Goal: Task Accomplishment & Management: Manage account settings

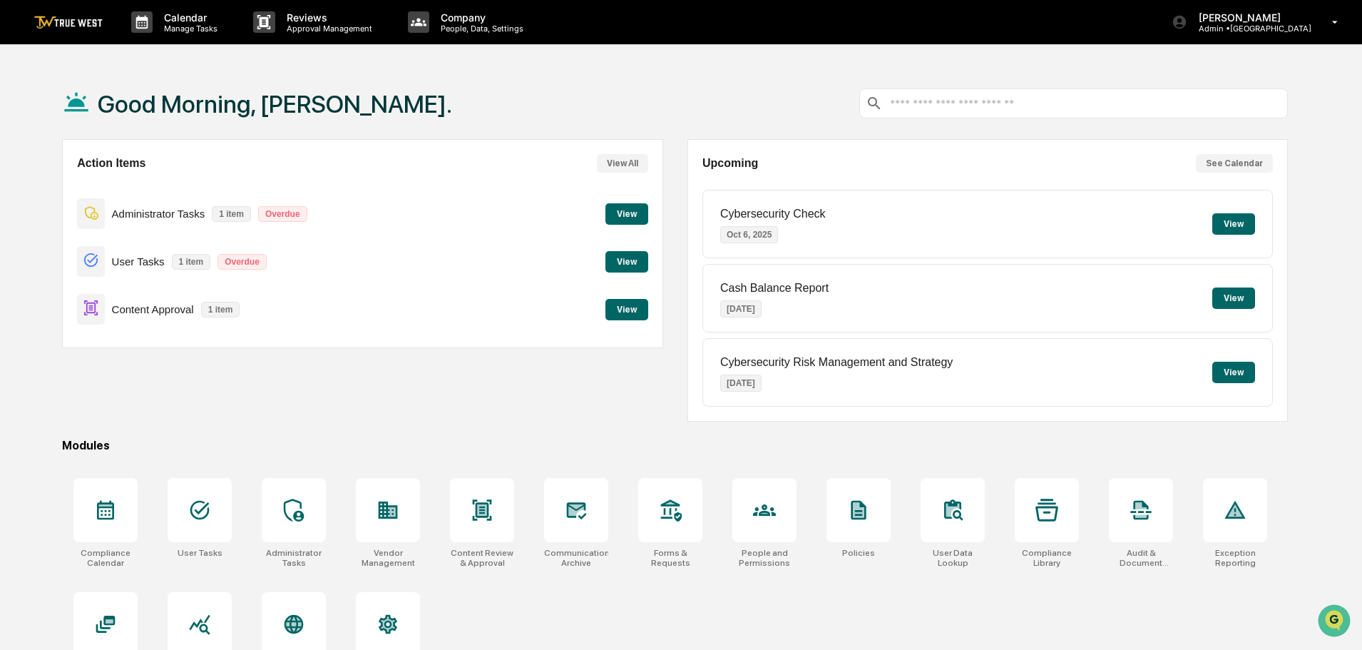
click at [622, 307] on button "View" at bounding box center [626, 309] width 43 height 21
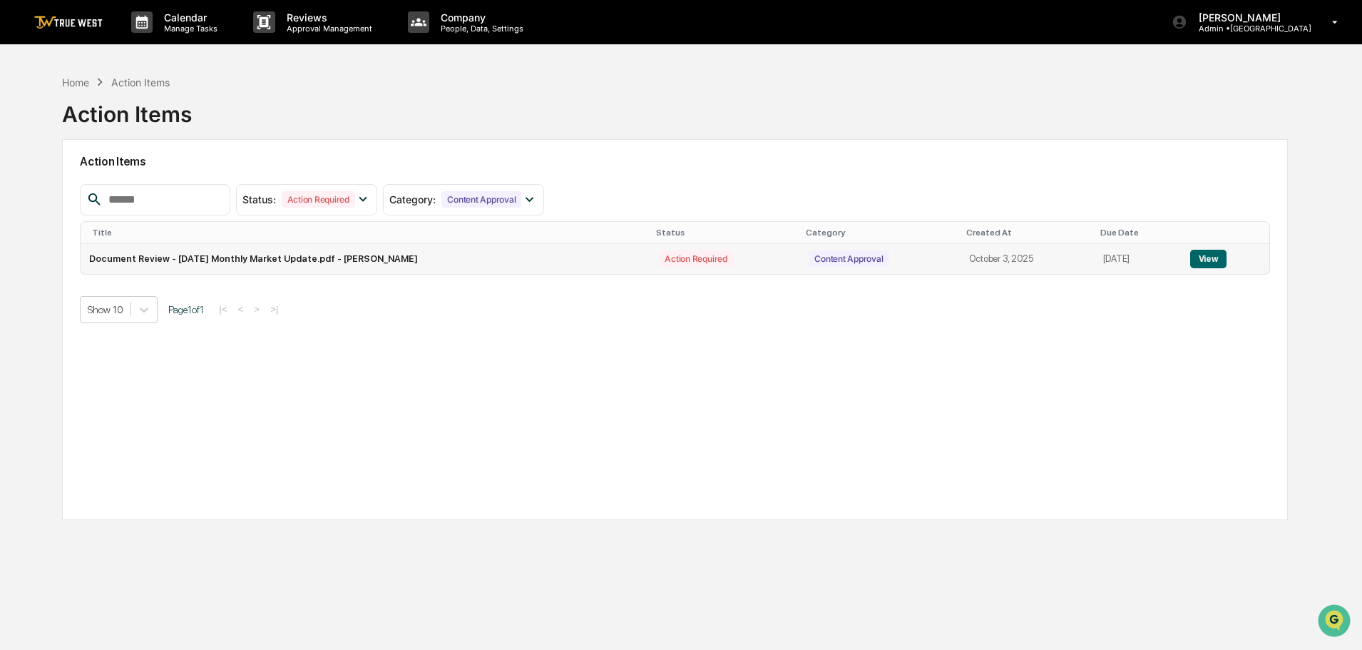
click at [1205, 263] on button "View" at bounding box center [1208, 259] width 36 height 19
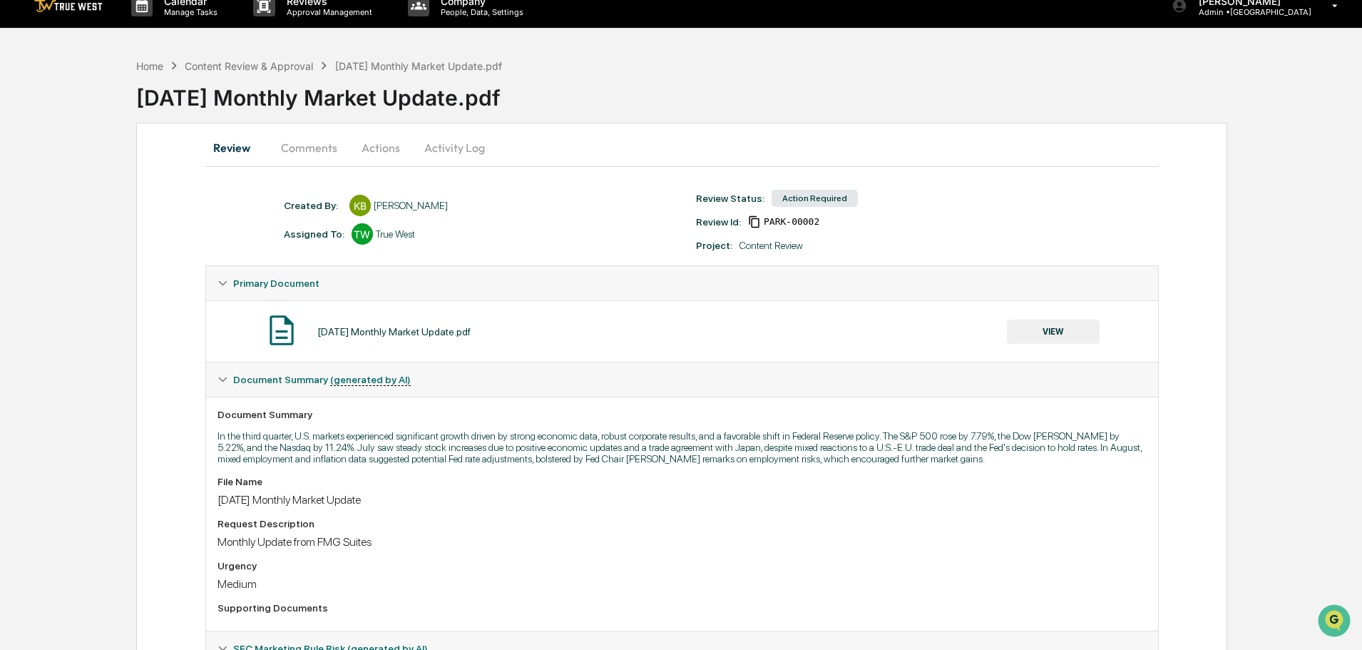
scroll to position [12, 0]
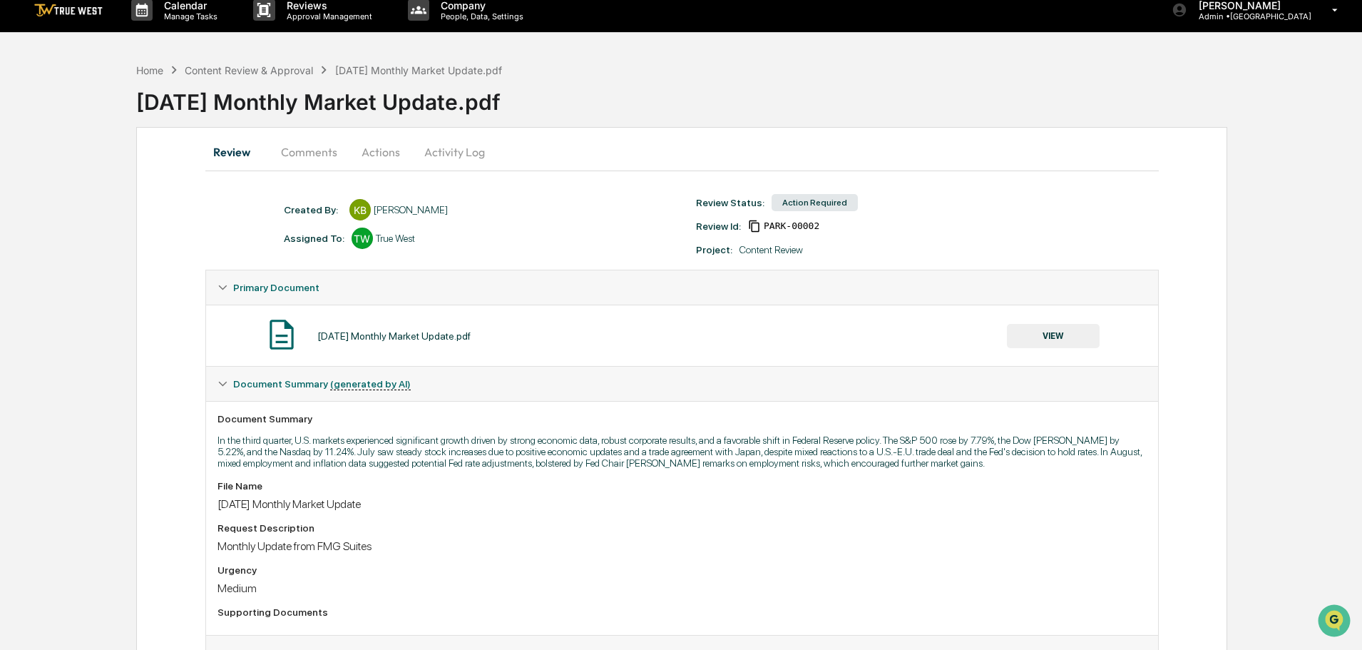
click at [1045, 338] on button "VIEW" at bounding box center [1053, 336] width 93 height 24
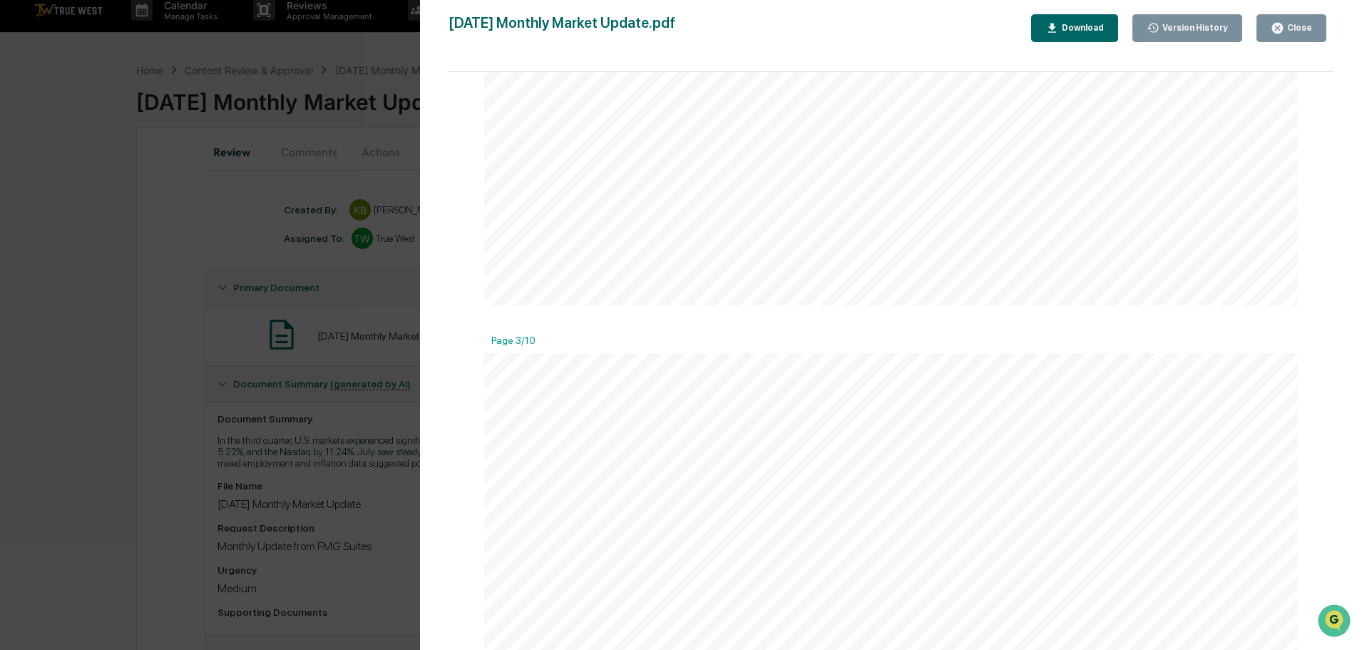
scroll to position [2139, 0]
click at [1288, 25] on div "Close" at bounding box center [1298, 28] width 28 height 10
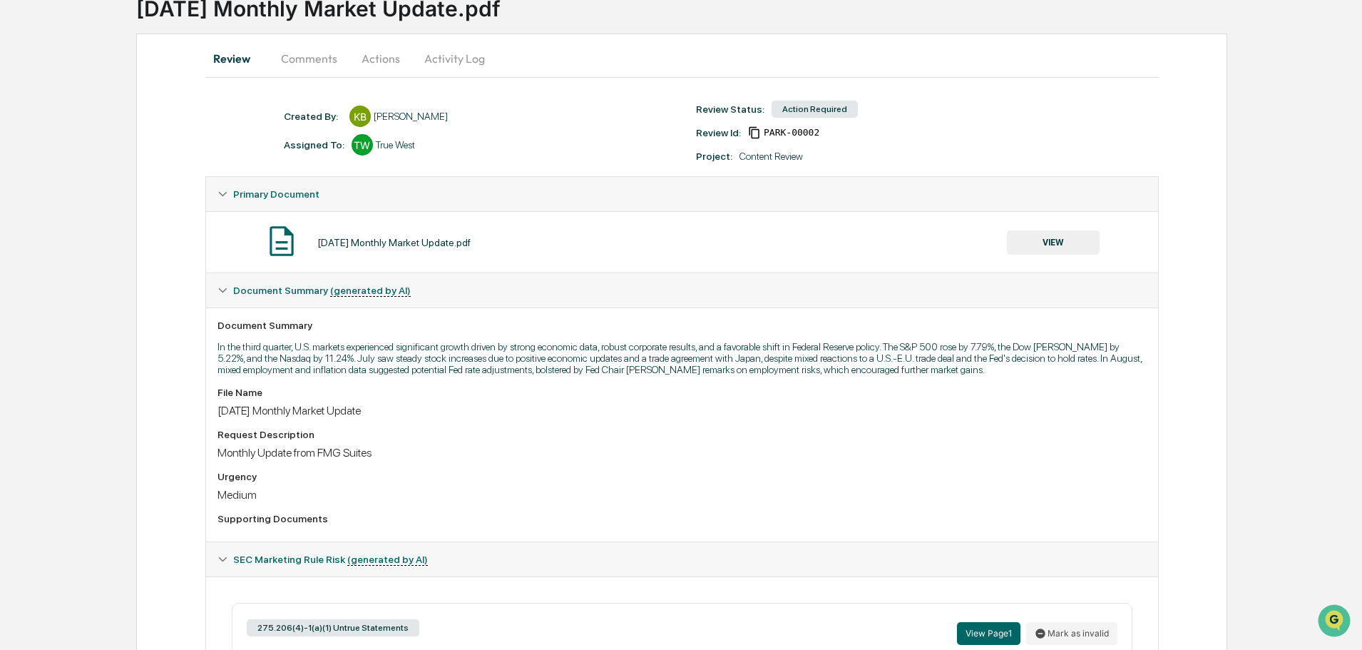
scroll to position [297, 0]
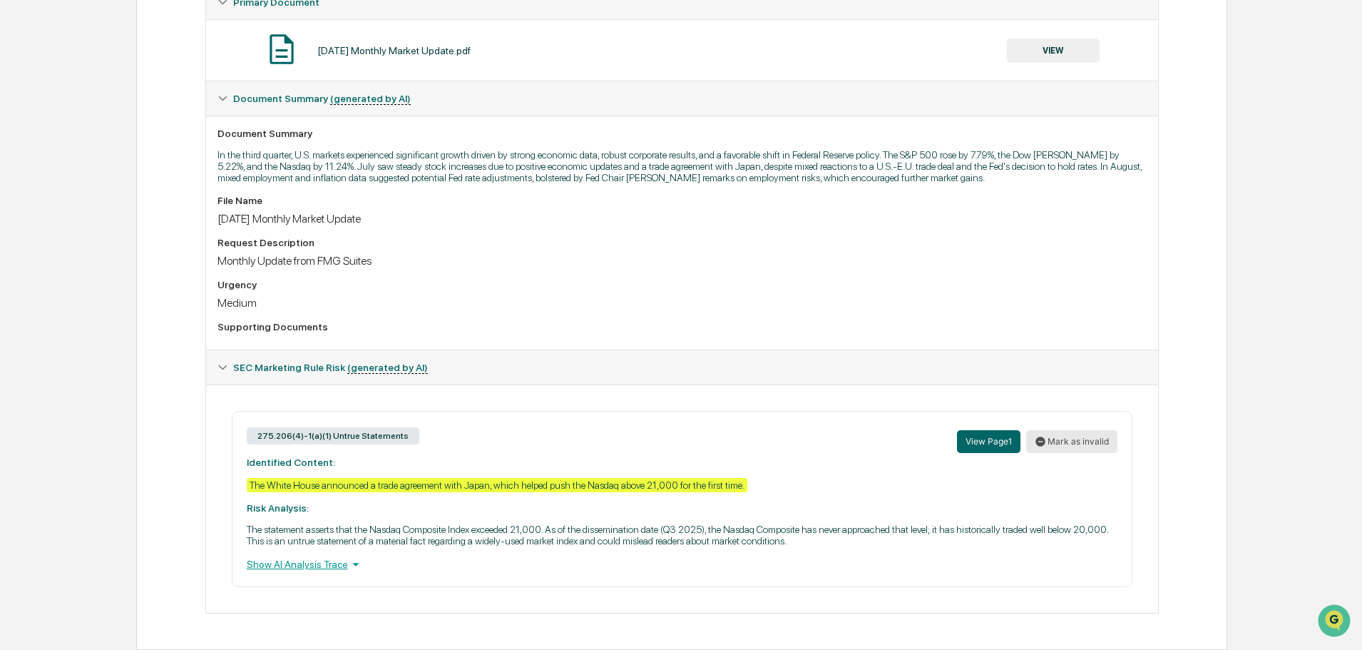
click at [1073, 441] on button "Mark as invalid" at bounding box center [1071, 441] width 91 height 23
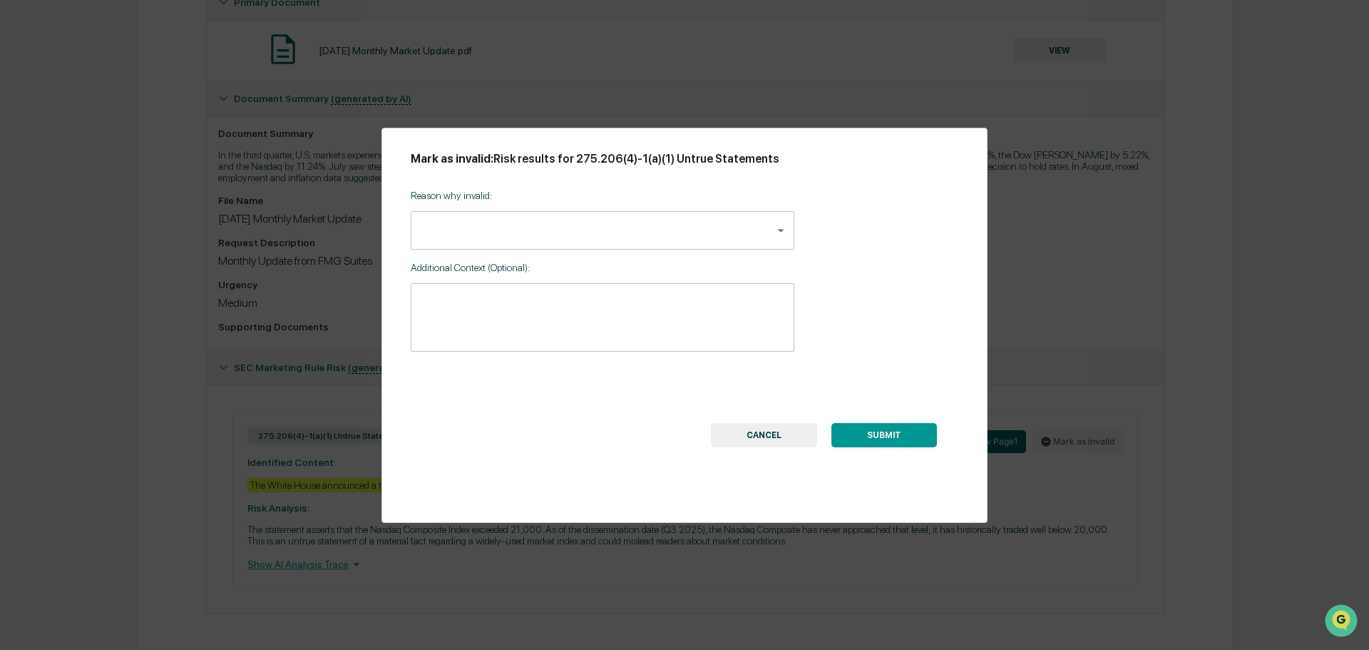
click at [682, 231] on body "Calendar Manage Tasks Reviews Approval Management Company People, Data, Setting…" at bounding box center [684, 176] width 1369 height 947
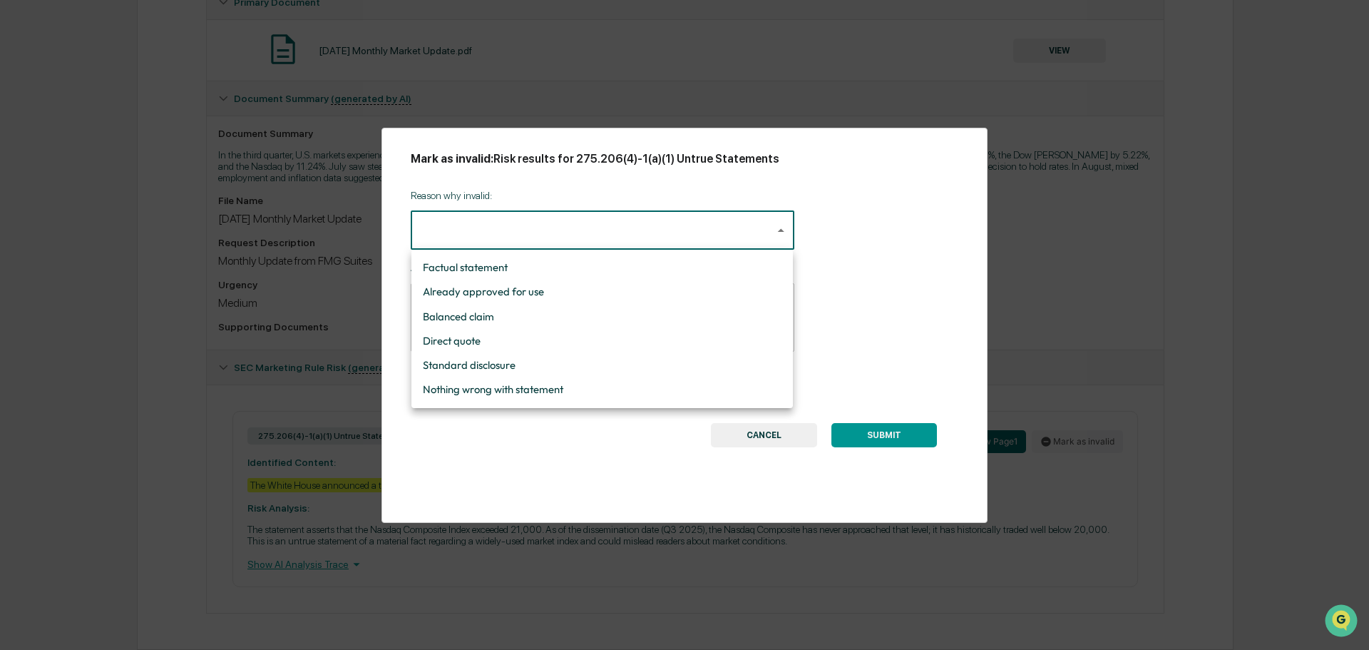
click at [533, 390] on li "Nothing wrong with statement" at bounding box center [602, 389] width 382 height 24
type input "**********"
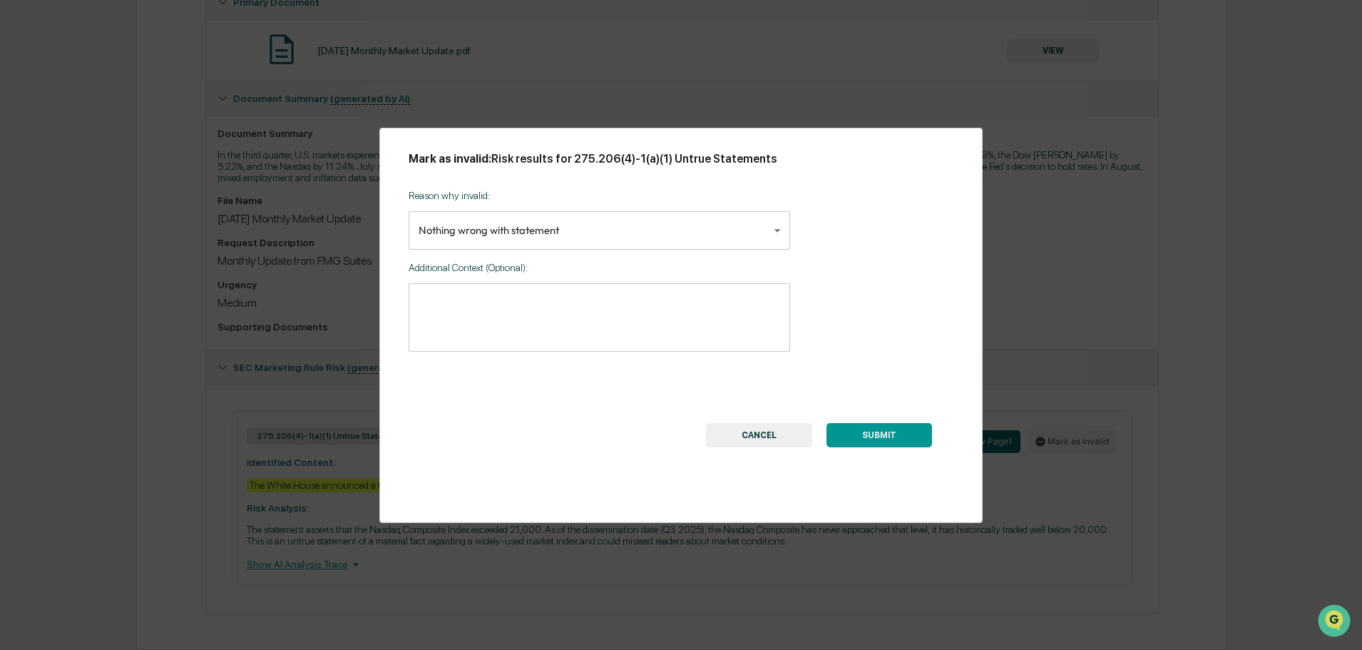
click at [885, 434] on button "SUBMIT" at bounding box center [880, 435] width 106 height 24
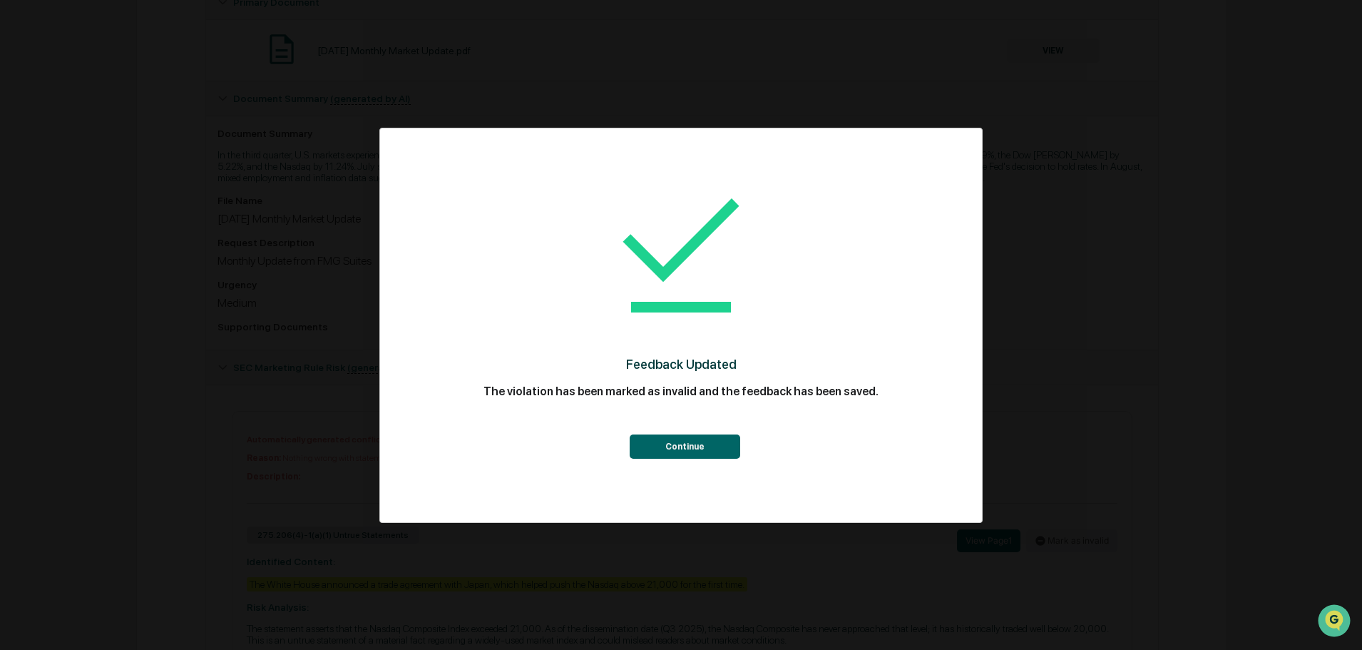
click at [682, 440] on button "Continue" at bounding box center [685, 446] width 111 height 24
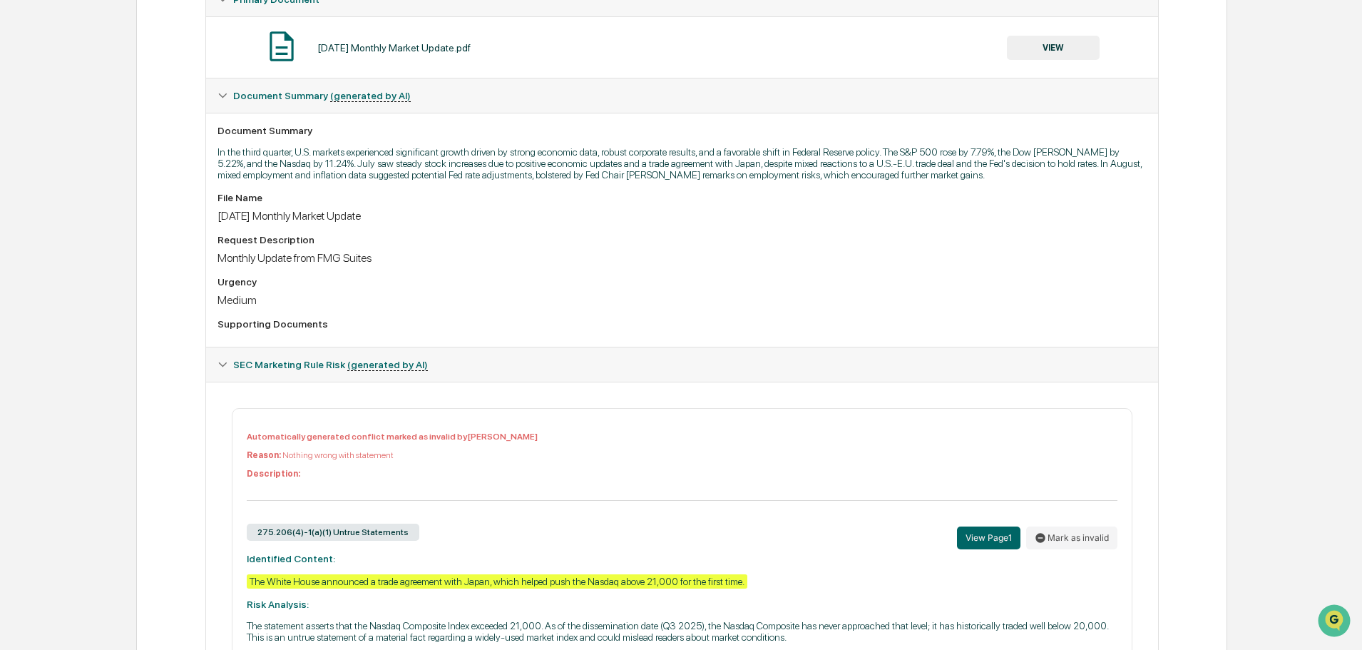
scroll to position [111, 0]
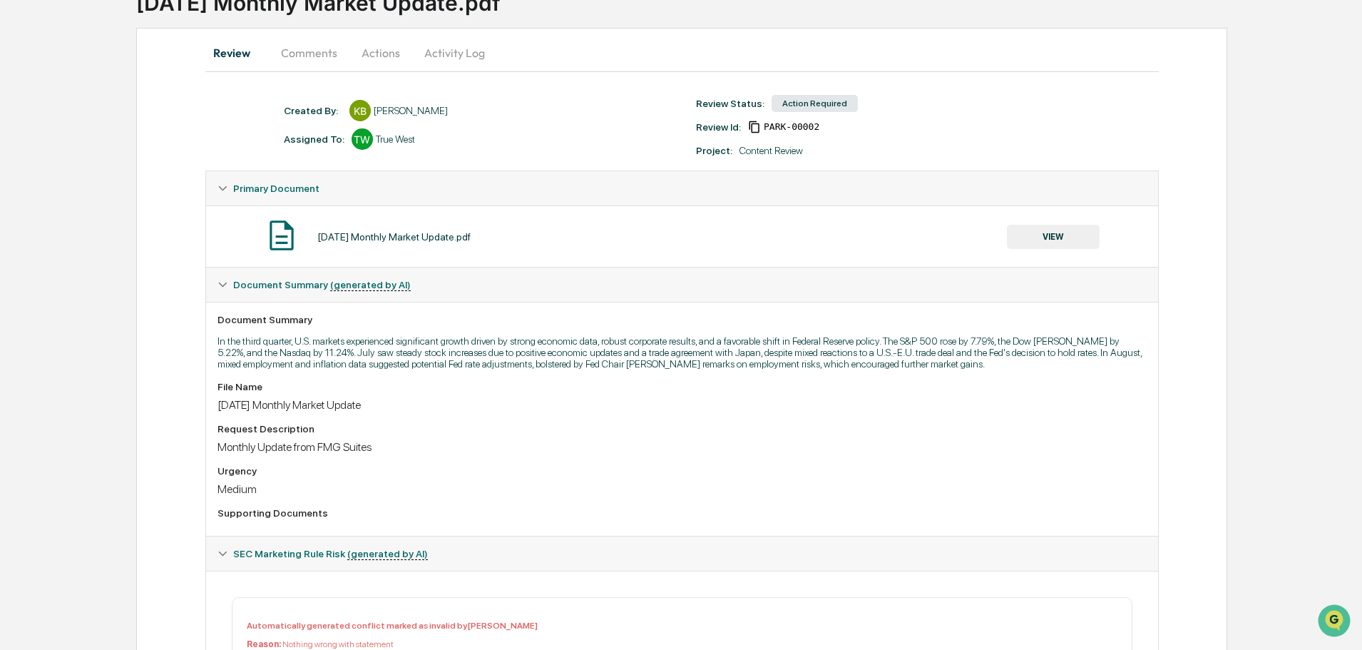
click at [379, 49] on button "Actions" at bounding box center [381, 53] width 64 height 34
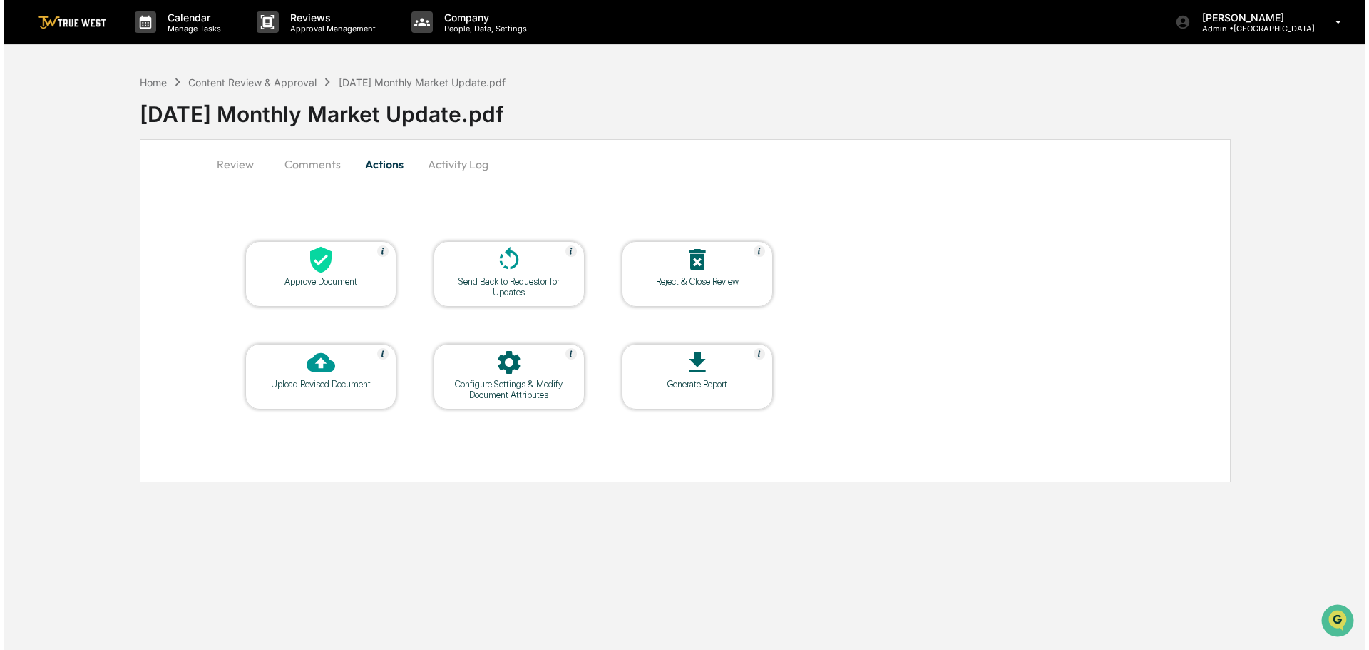
scroll to position [0, 0]
click at [322, 266] on icon at bounding box center [317, 260] width 21 height 26
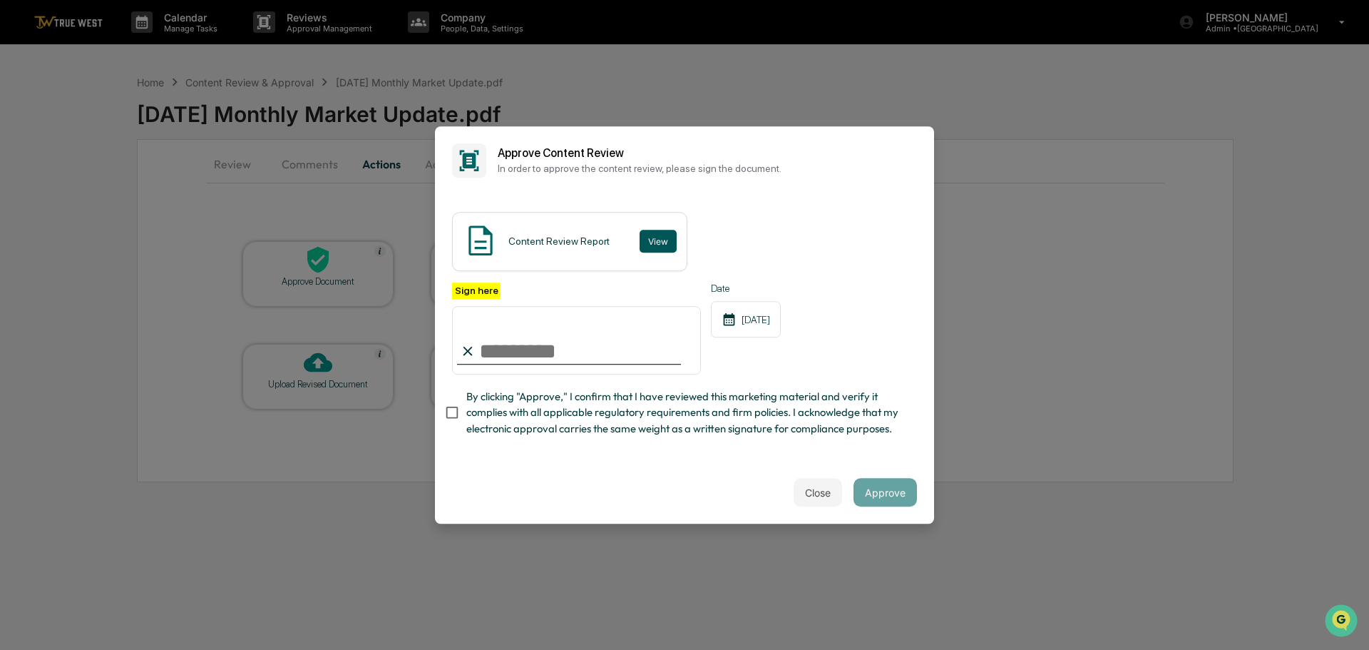
click at [655, 230] on button "View" at bounding box center [658, 241] width 37 height 23
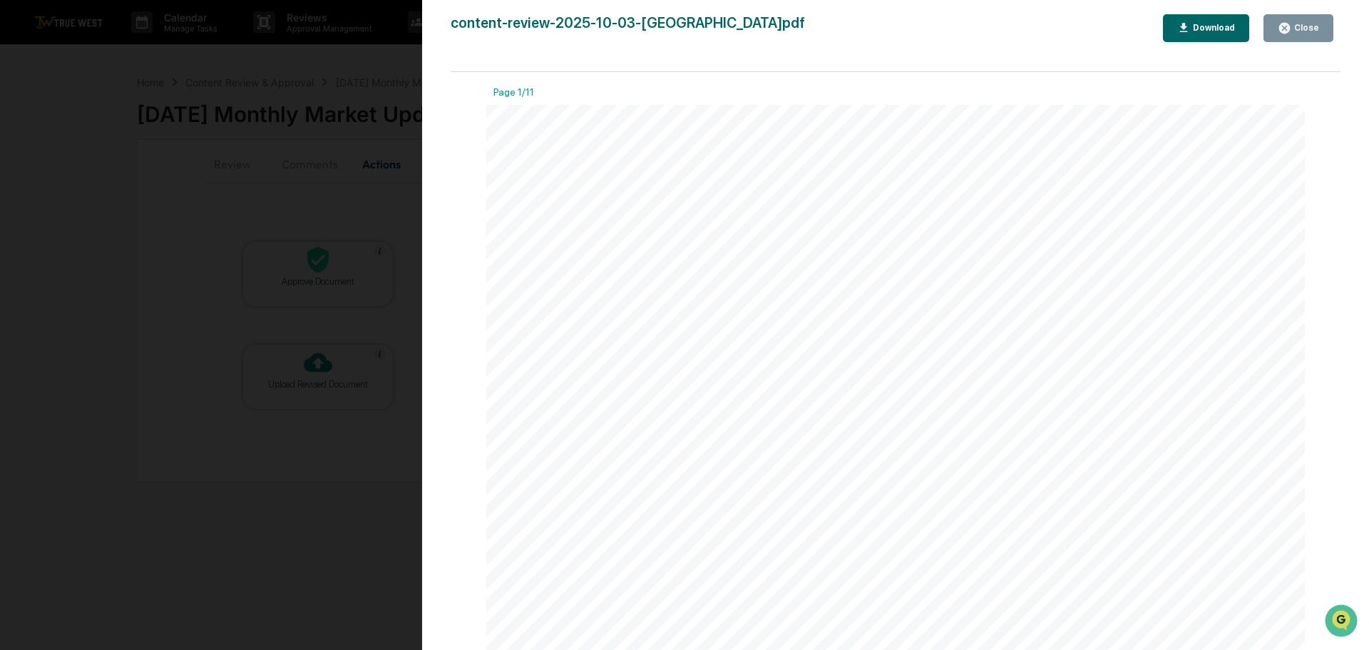
click at [372, 58] on div "Version History [DATE] 01:46 PM [PERSON_NAME] content-review-2025-10-03-KailaBr…" at bounding box center [684, 325] width 1369 height 650
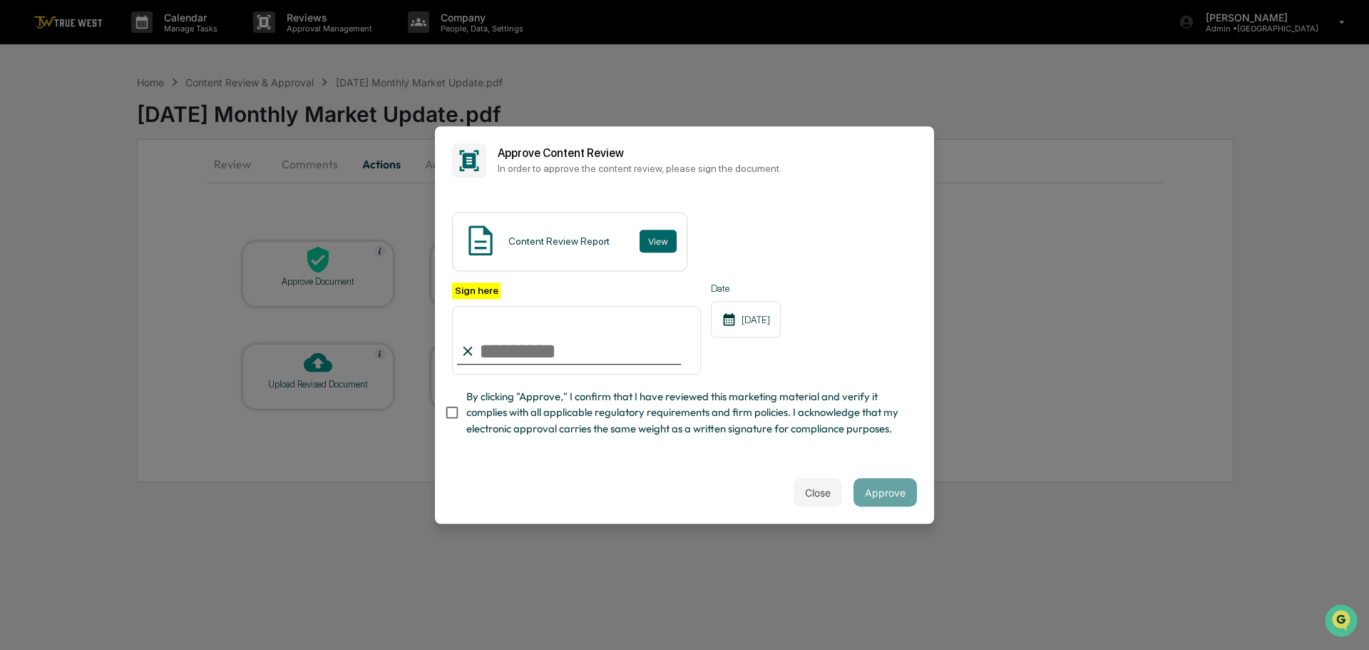
click at [496, 337] on input "Sign here" at bounding box center [576, 340] width 249 height 68
type input "**********"
click at [880, 500] on button "Approve" at bounding box center [885, 492] width 63 height 29
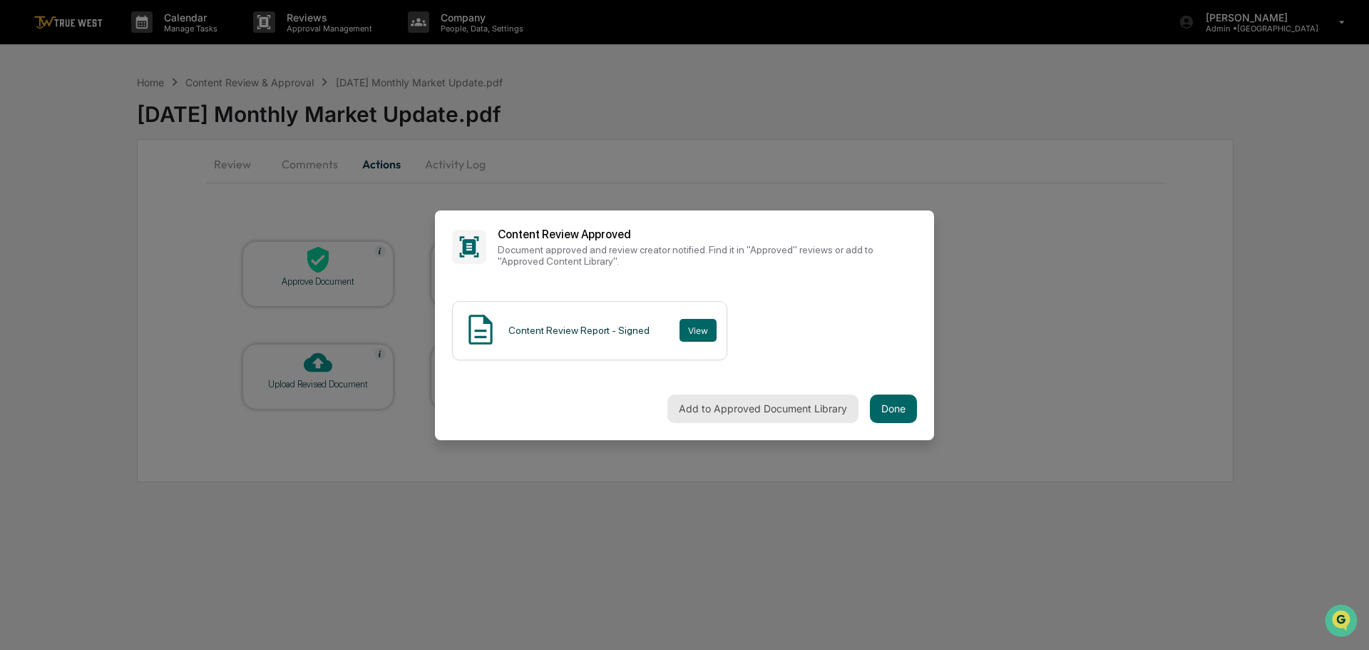
click at [772, 404] on button "Add to Approved Document Library" at bounding box center [763, 408] width 191 height 29
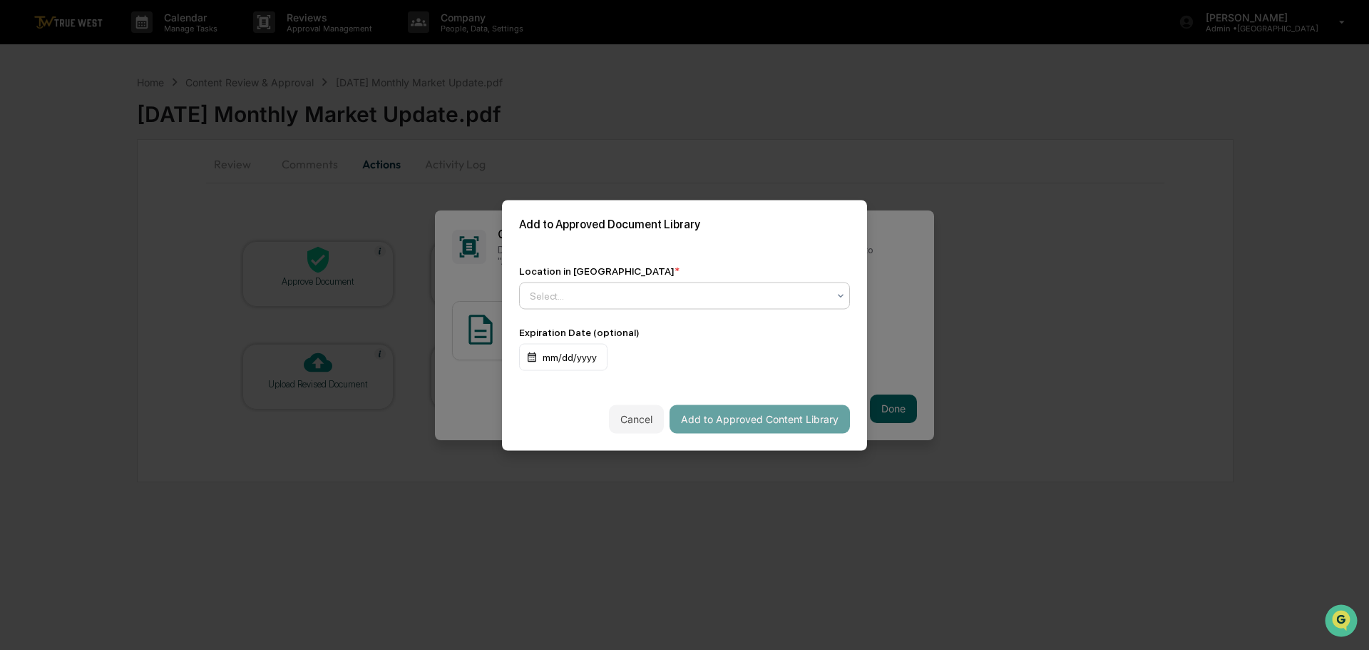
click at [715, 289] on div at bounding box center [679, 295] width 298 height 14
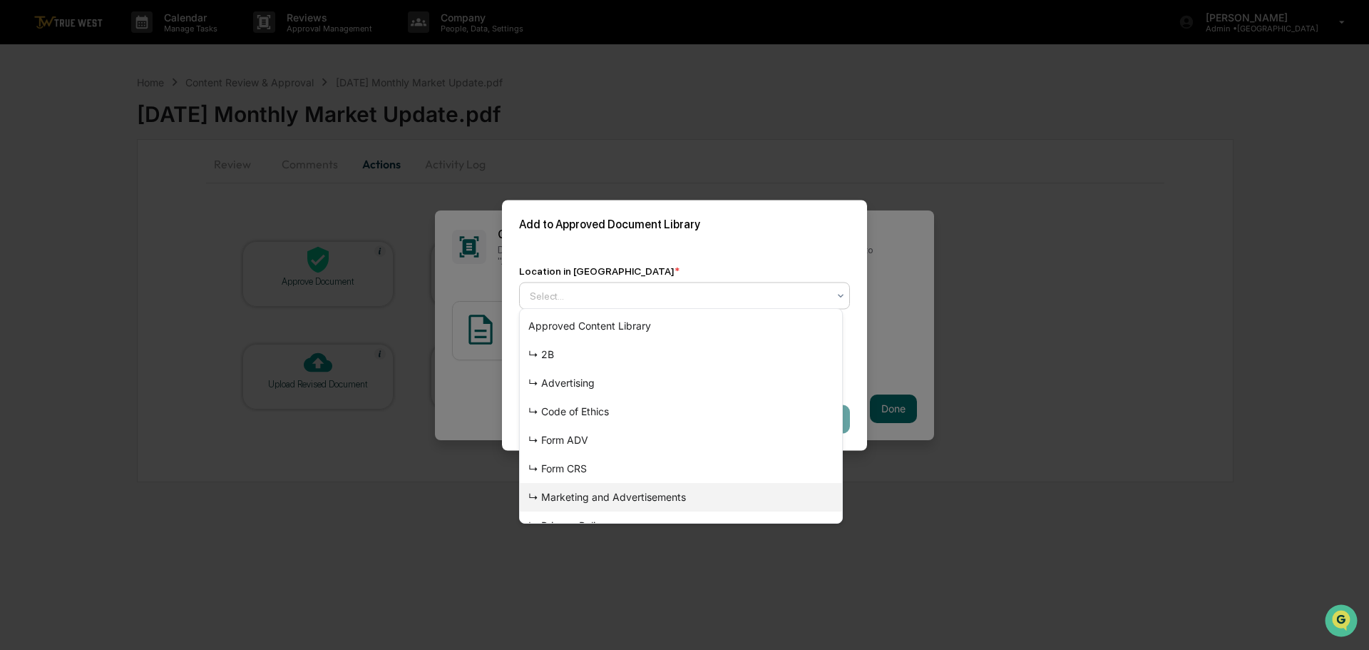
click at [607, 493] on div "↳ Marketing and Advertisements" at bounding box center [681, 497] width 322 height 29
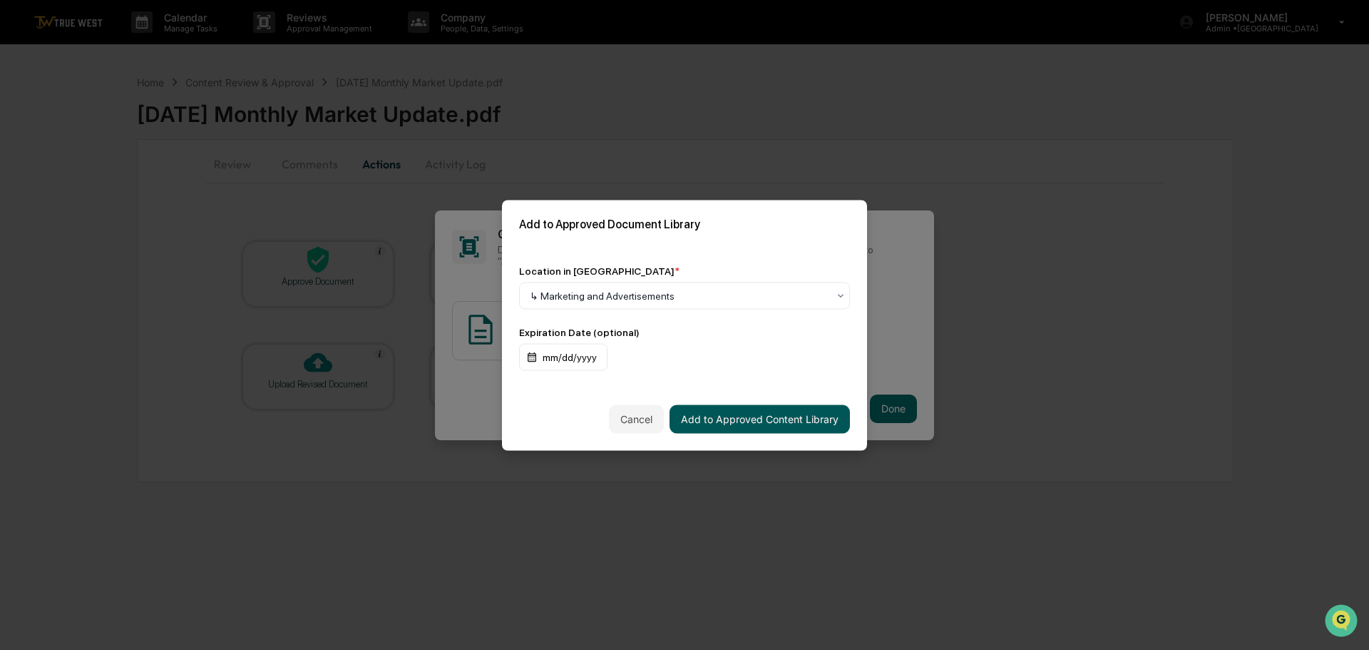
click at [731, 413] on button "Add to Approved Content Library" at bounding box center [760, 418] width 180 height 29
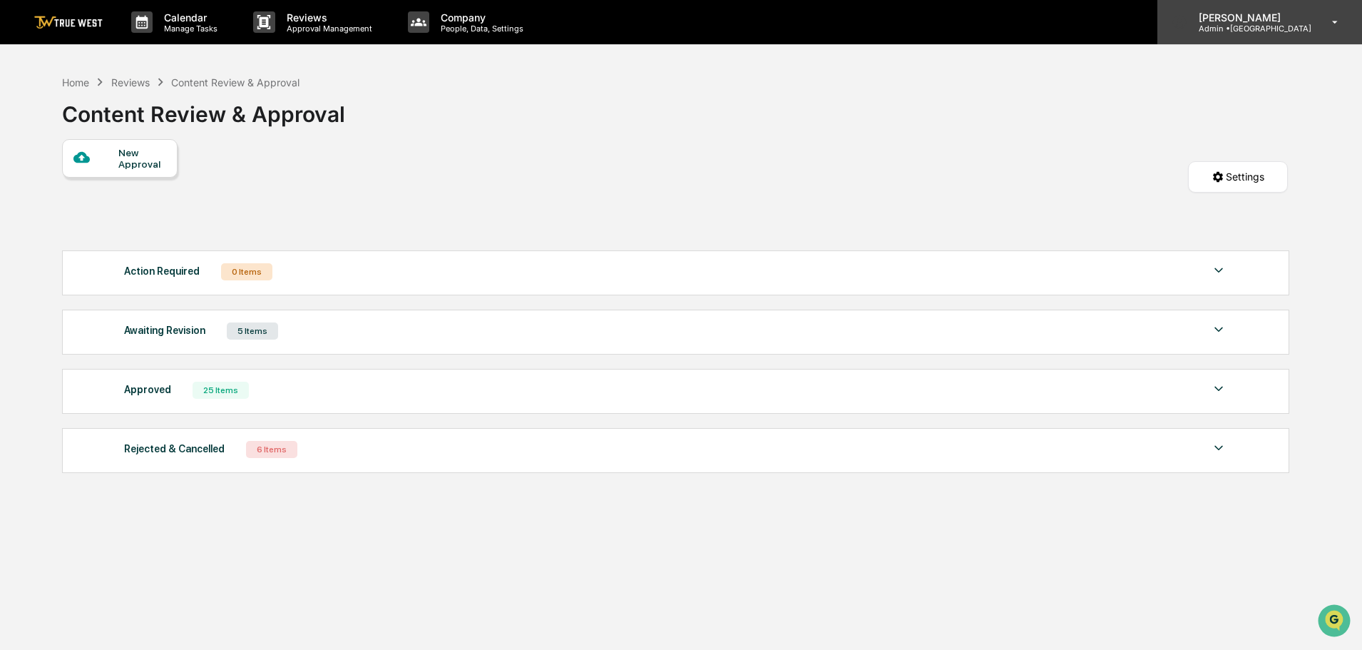
click at [1272, 28] on p "Admin • [GEOGRAPHIC_DATA]" at bounding box center [1249, 29] width 124 height 10
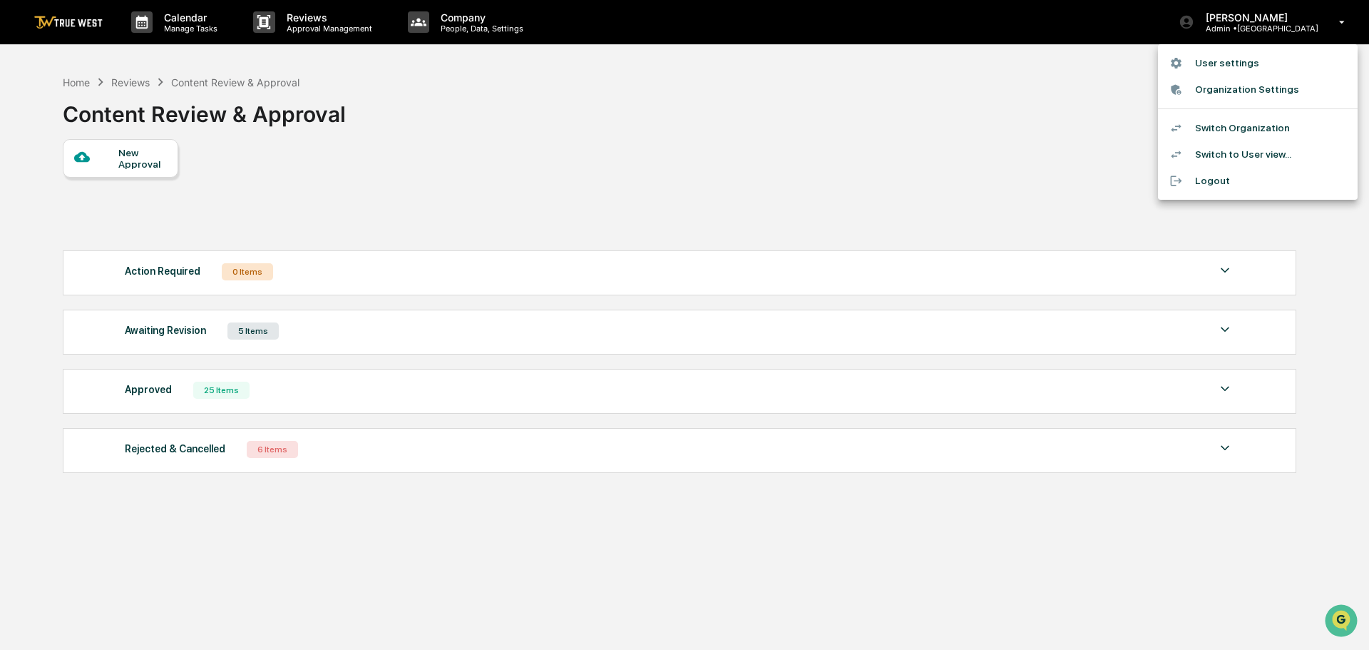
click at [1244, 131] on li "Switch Organization" at bounding box center [1258, 128] width 200 height 26
